Goal: Task Accomplishment & Management: Manage account settings

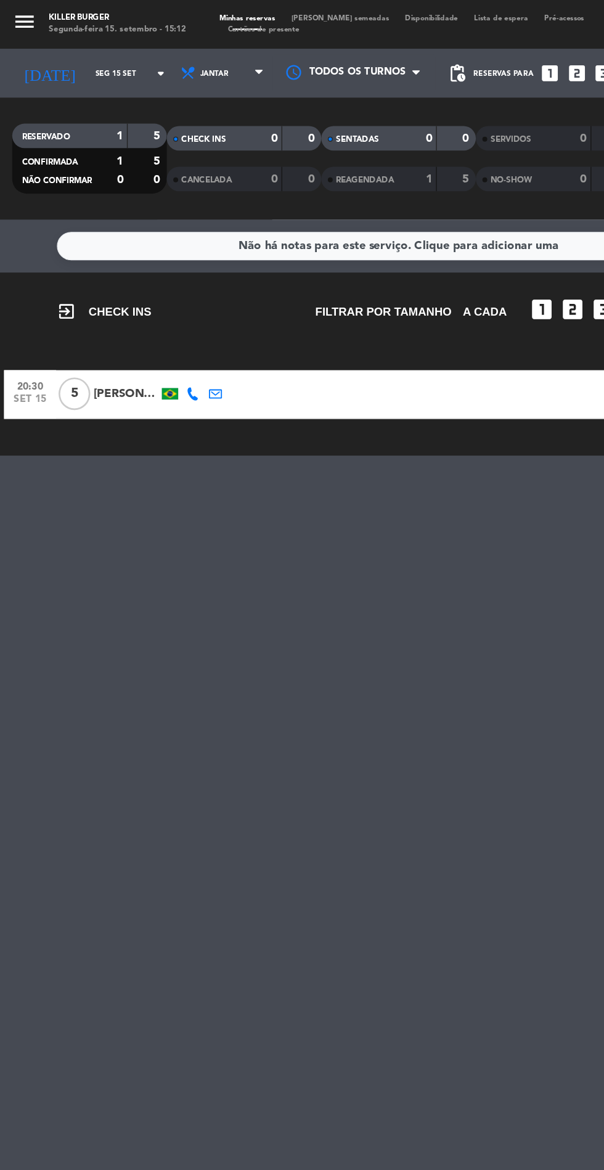
click at [97, 62] on input "Seg 15 set" at bounding box center [105, 55] width 78 height 19
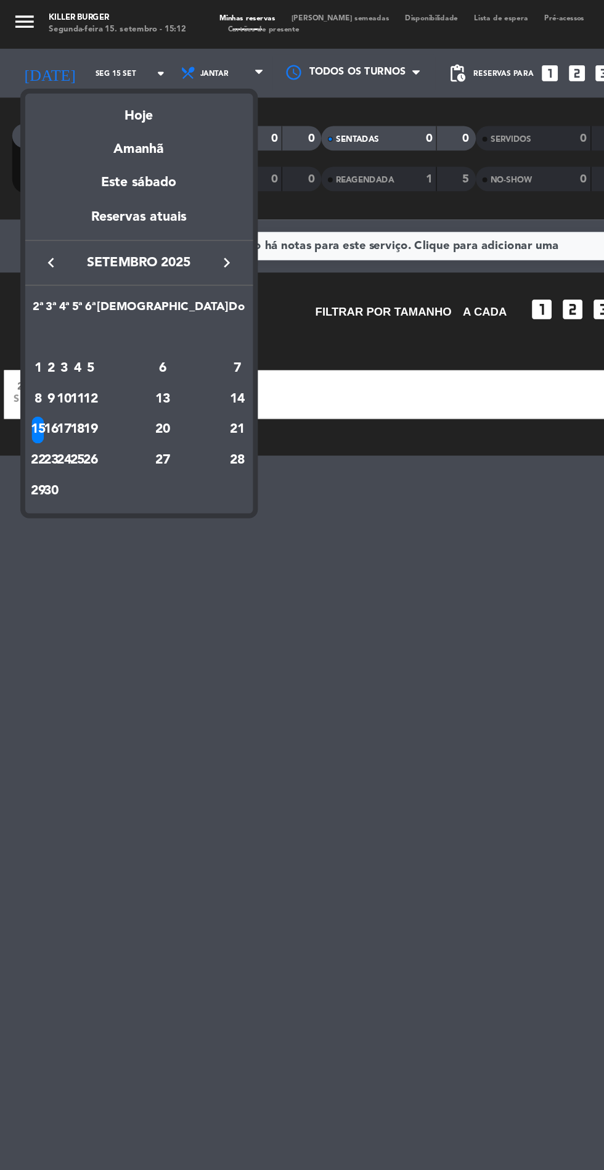
click at [142, 166] on div "Reservas atuais" at bounding box center [105, 169] width 173 height 25
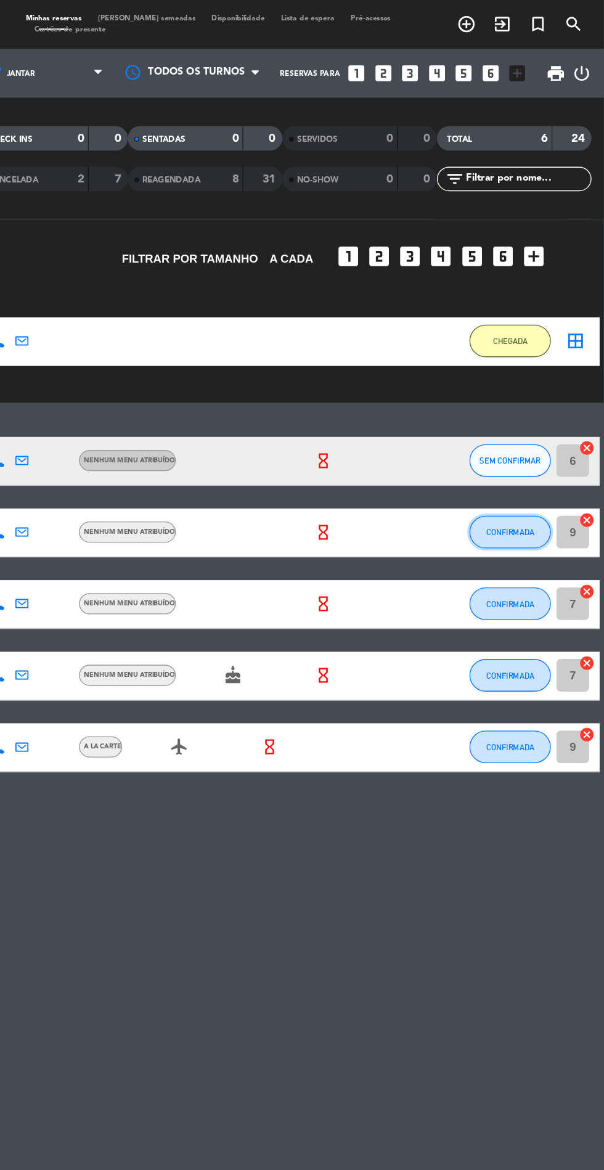
click at [540, 403] on span "CONFIRMADA" at bounding box center [533, 403] width 36 height 7
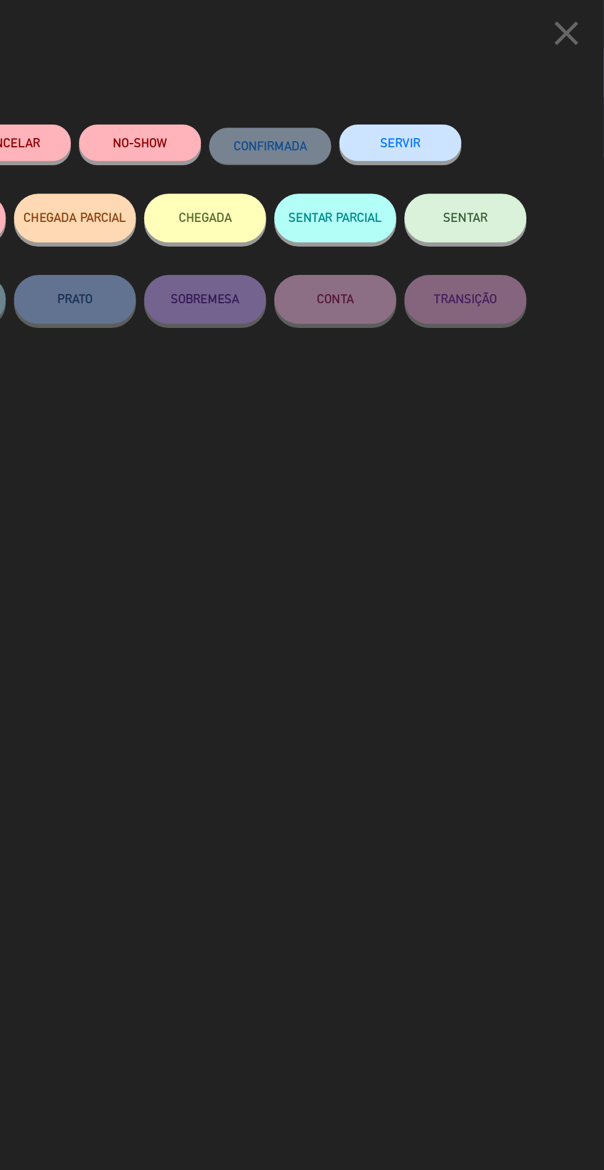
click at [583, 35] on icon "close" at bounding box center [575, 25] width 31 height 31
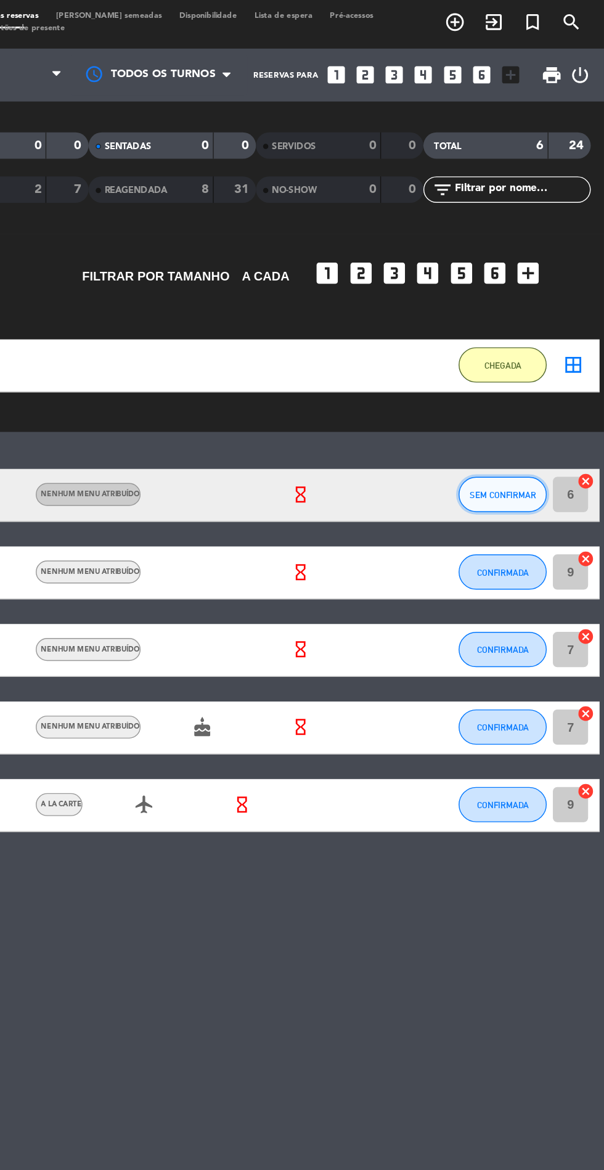
click at [543, 349] on span "SEM CONFIRMAR" at bounding box center [533, 349] width 46 height 7
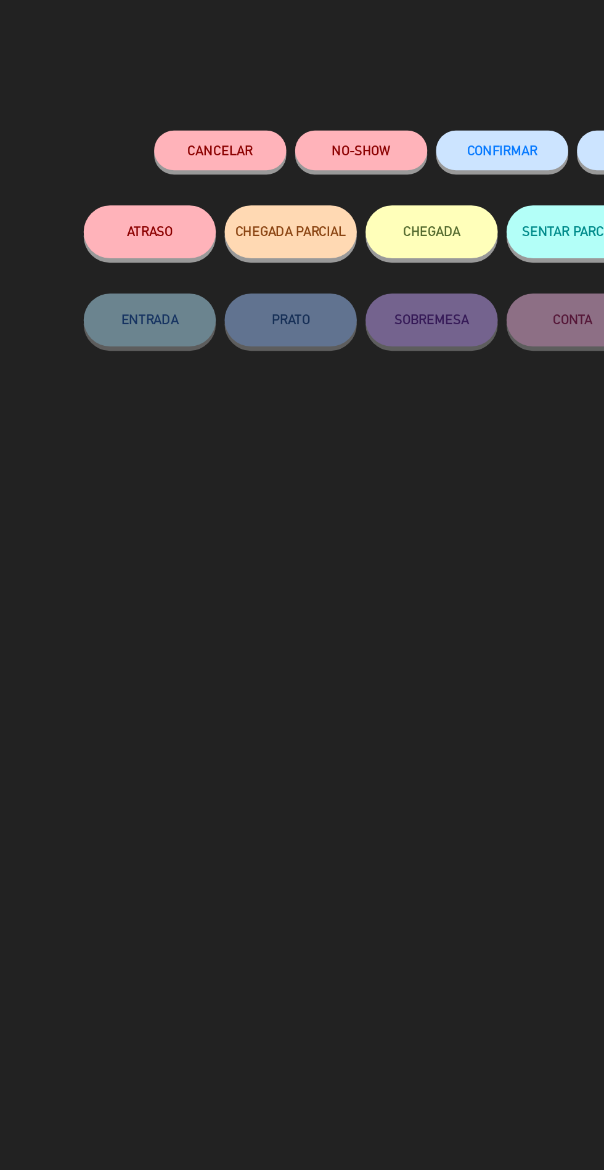
click at [167, 108] on button "Cancelar" at bounding box center [154, 108] width 92 height 28
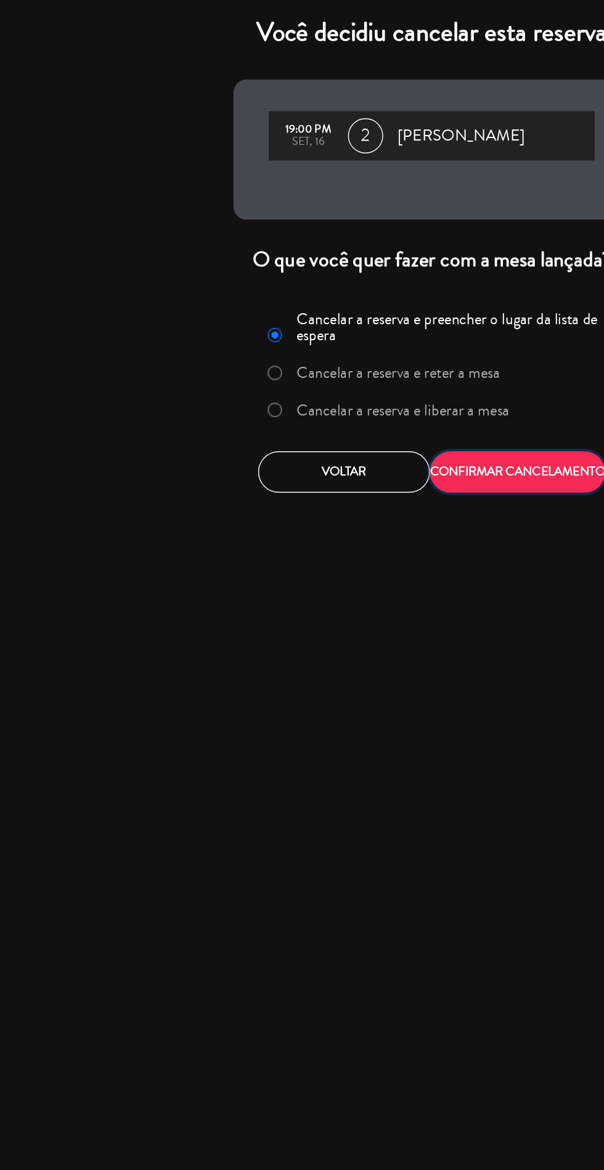
click at [388, 342] on button "CONFIRMAR CANCELAMENTO" at bounding box center [362, 333] width 123 height 29
